Goal: Register for event/course

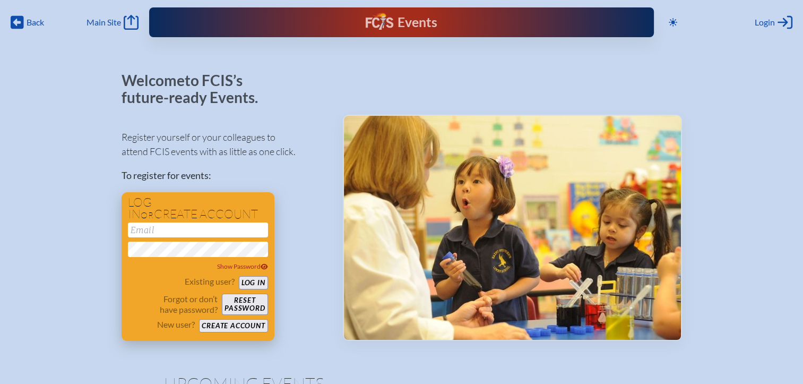
type input "[EMAIL_ADDRESS][DOMAIN_NAME]"
drag, startPoint x: 254, startPoint y: 280, endPoint x: 261, endPoint y: 273, distance: 10.1
click at [254, 280] on button "Log in" at bounding box center [253, 282] width 29 height 13
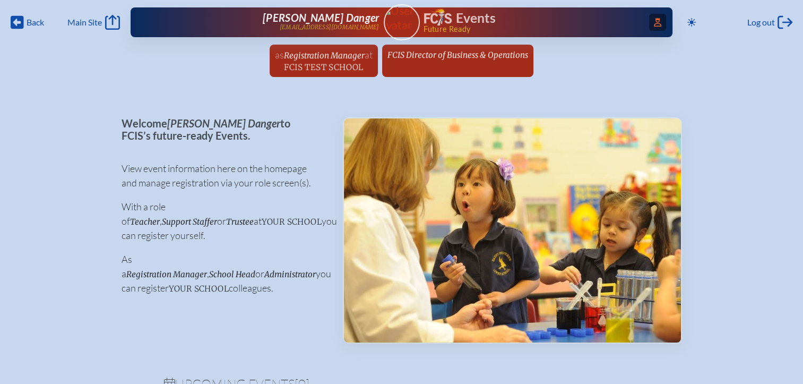
click at [657, 24] on span "Access Users..." at bounding box center [657, 22] width 17 height 17
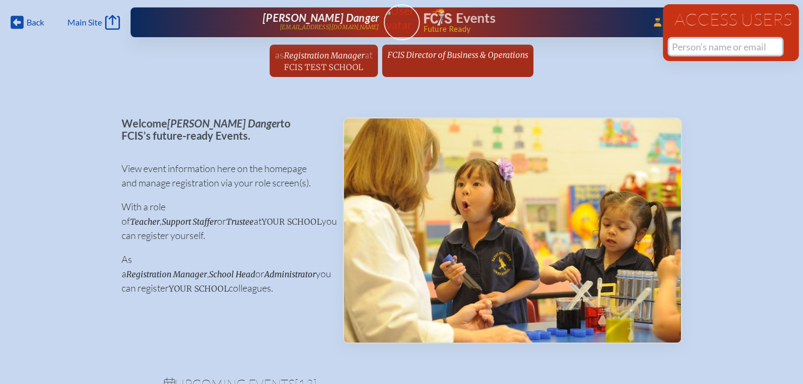
click at [677, 46] on input "text" at bounding box center [725, 47] width 112 height 16
paste input "Jesse Freeman"
drag, startPoint x: 709, startPoint y: 46, endPoint x: 671, endPoint y: 49, distance: 38.3
click at [671, 49] on input "Jesse Freeman" at bounding box center [725, 47] width 112 height 16
drag, startPoint x: 739, startPoint y: 48, endPoint x: 660, endPoint y: 57, distance: 79.1
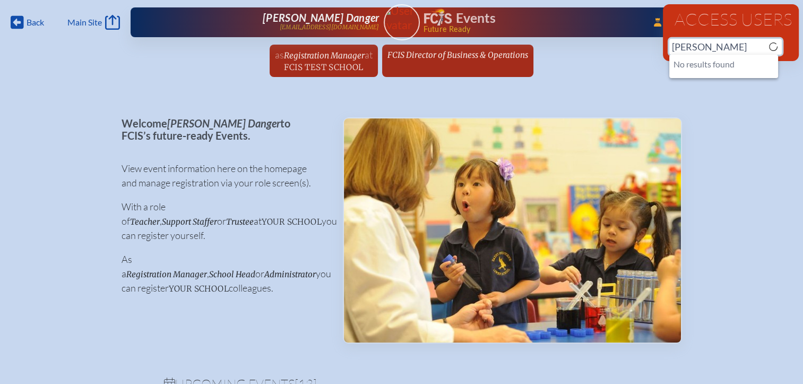
click at [660, 57] on div "Back Back Main Site Main Site Toggle to Dark Mode Log out Log out ...Close Acce…" at bounding box center [401, 41] width 803 height 83
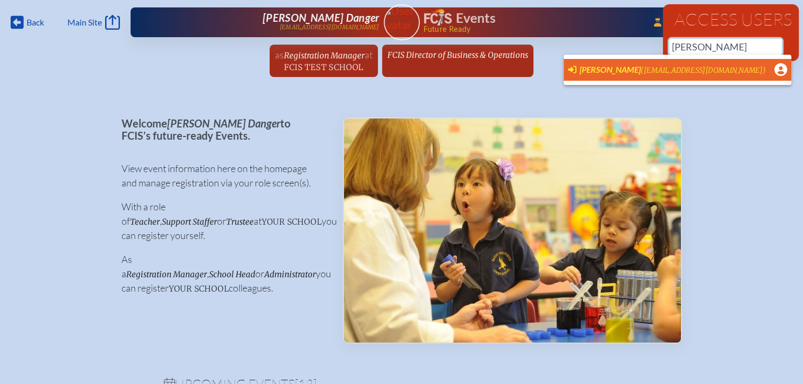
scroll to position [0, 8]
click at [619, 69] on span "[PERSON_NAME]" at bounding box center [609, 69] width 61 height 10
type input "[EMAIL_ADDRESS][DOMAIN_NAME]"
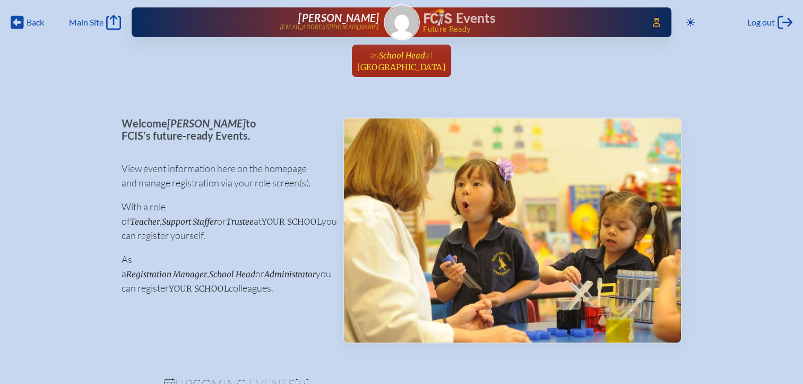
click at [418, 56] on span "School Head" at bounding box center [402, 55] width 46 height 10
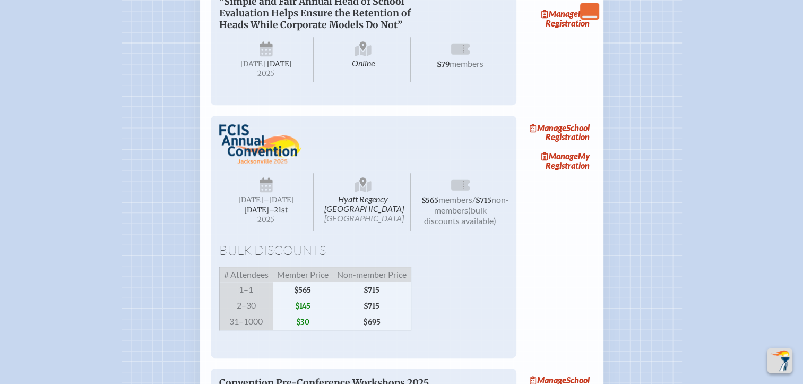
scroll to position [849, 0]
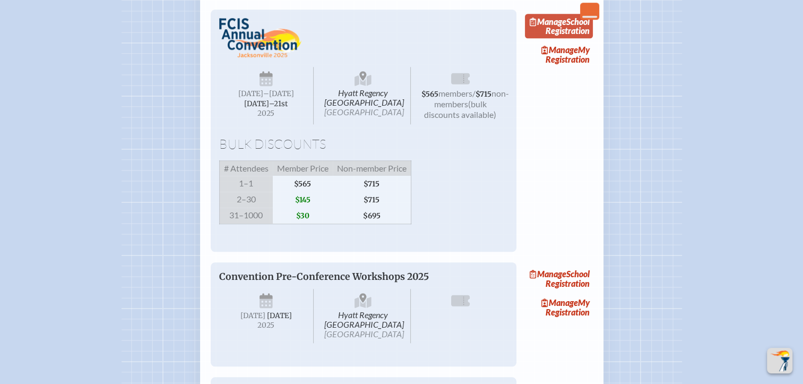
click at [579, 38] on link "Manage School Registration" at bounding box center [559, 26] width 68 height 24
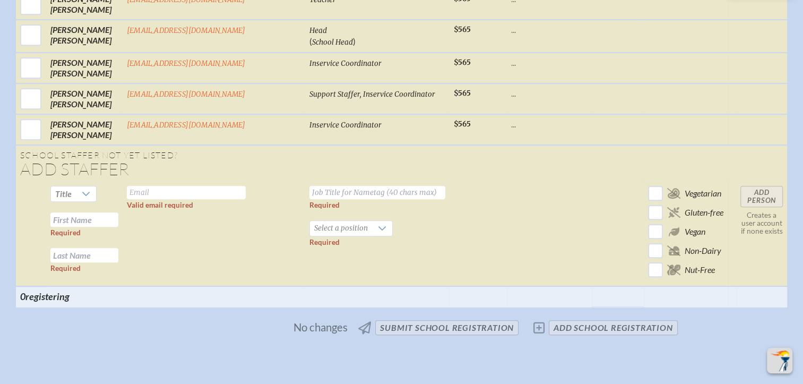
scroll to position [584, 0]
